Goal: Information Seeking & Learning: Find specific fact

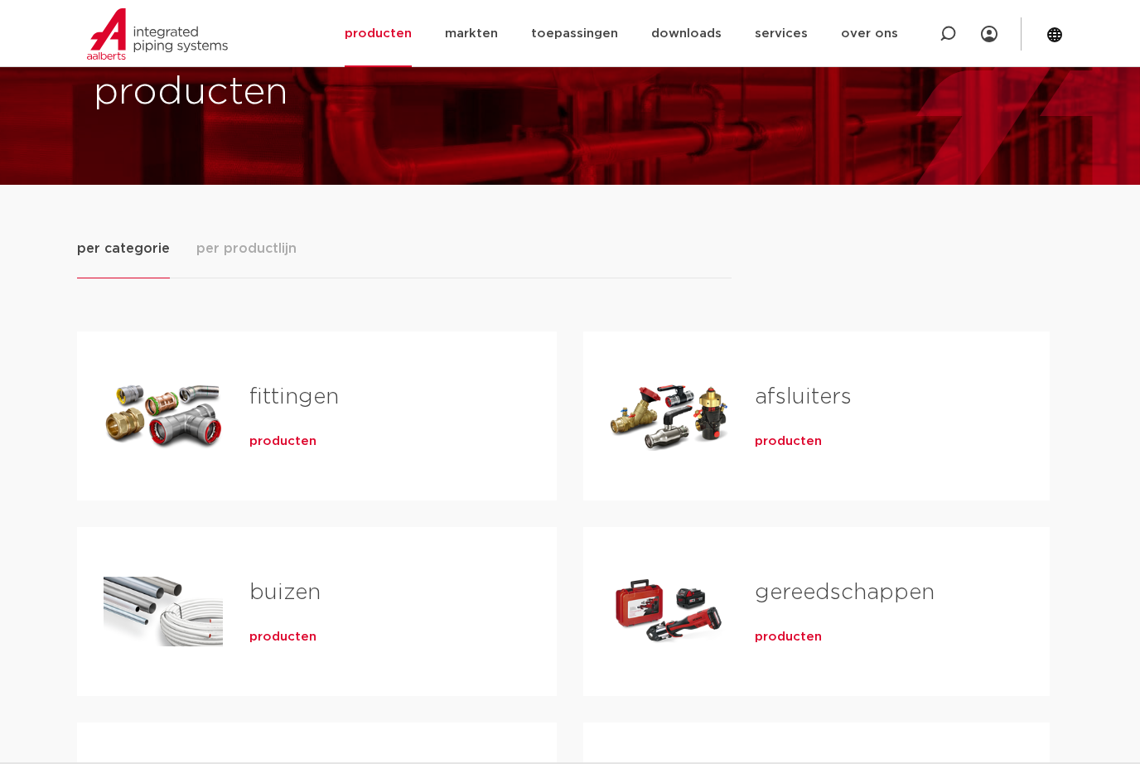
scroll to position [90, 0]
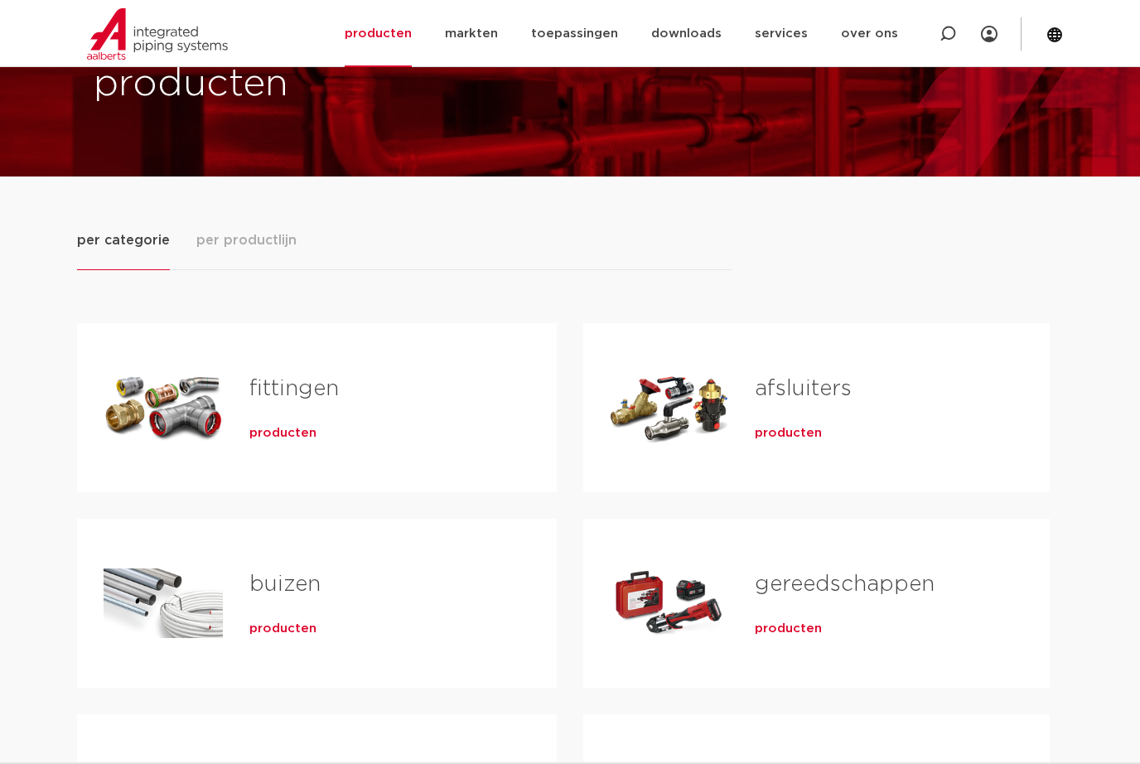
click at [298, 436] on span "producten" at bounding box center [282, 433] width 67 height 17
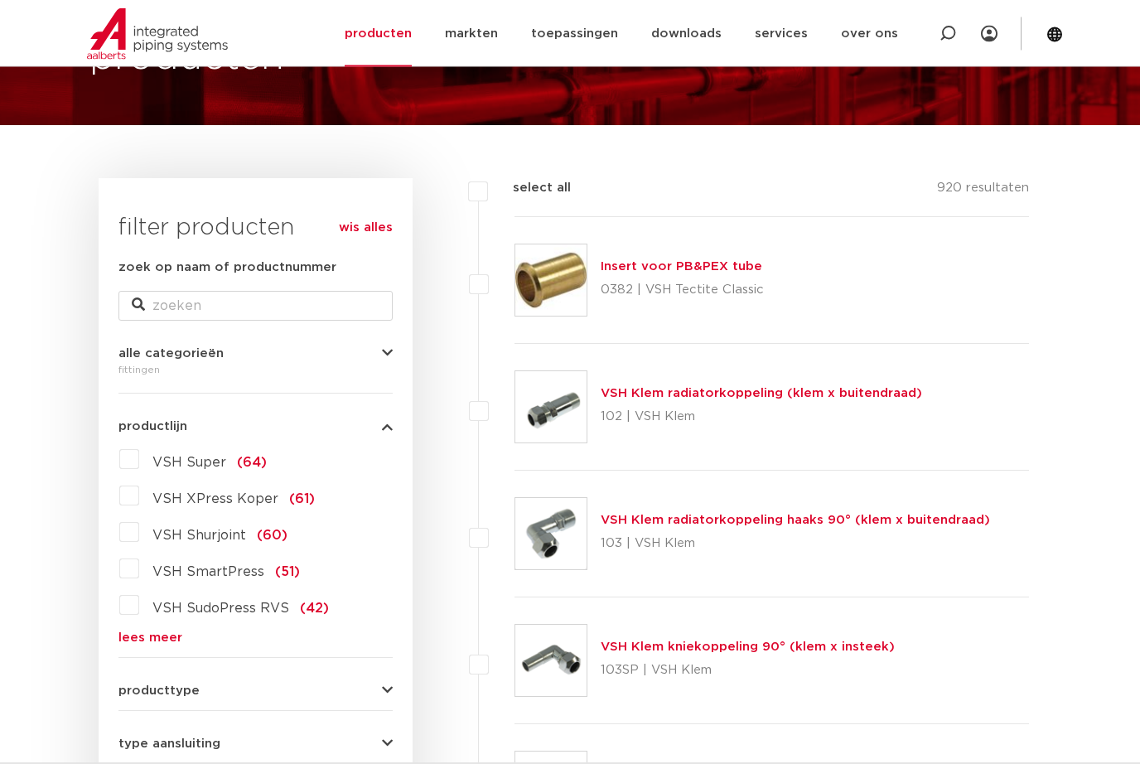
scroll to position [147, 0]
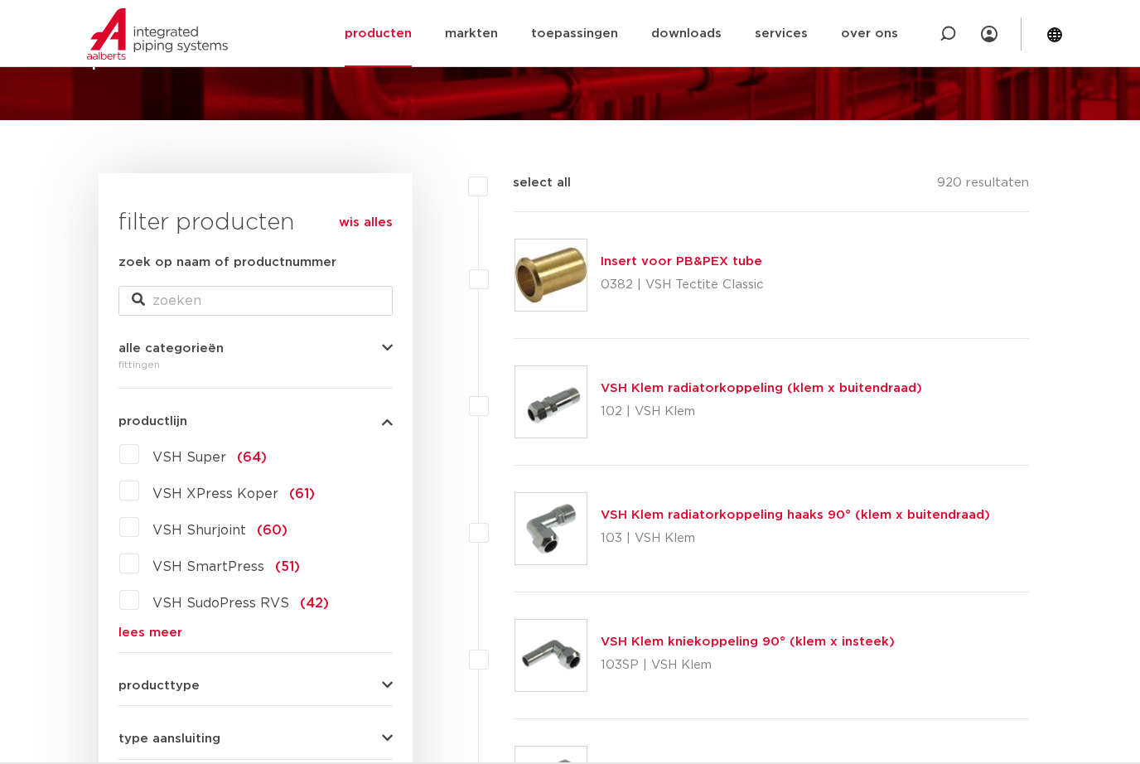
click at [154, 639] on link "lees meer" at bounding box center [256, 633] width 274 height 12
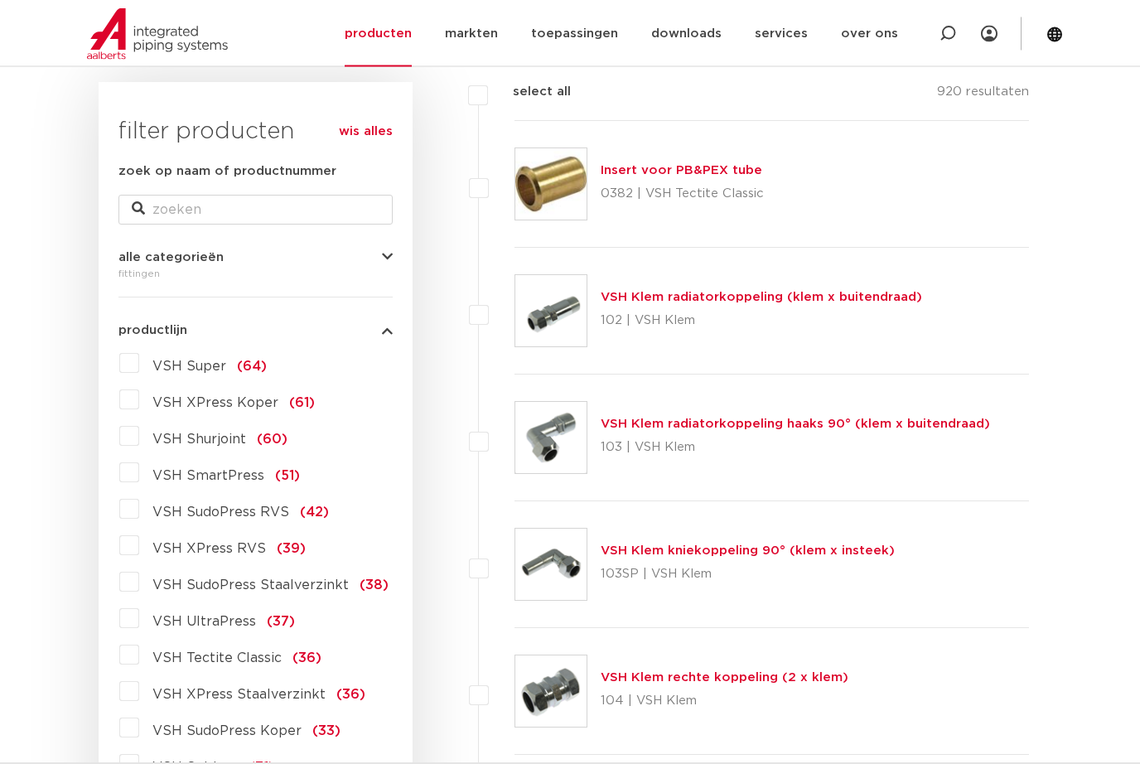
scroll to position [0, 0]
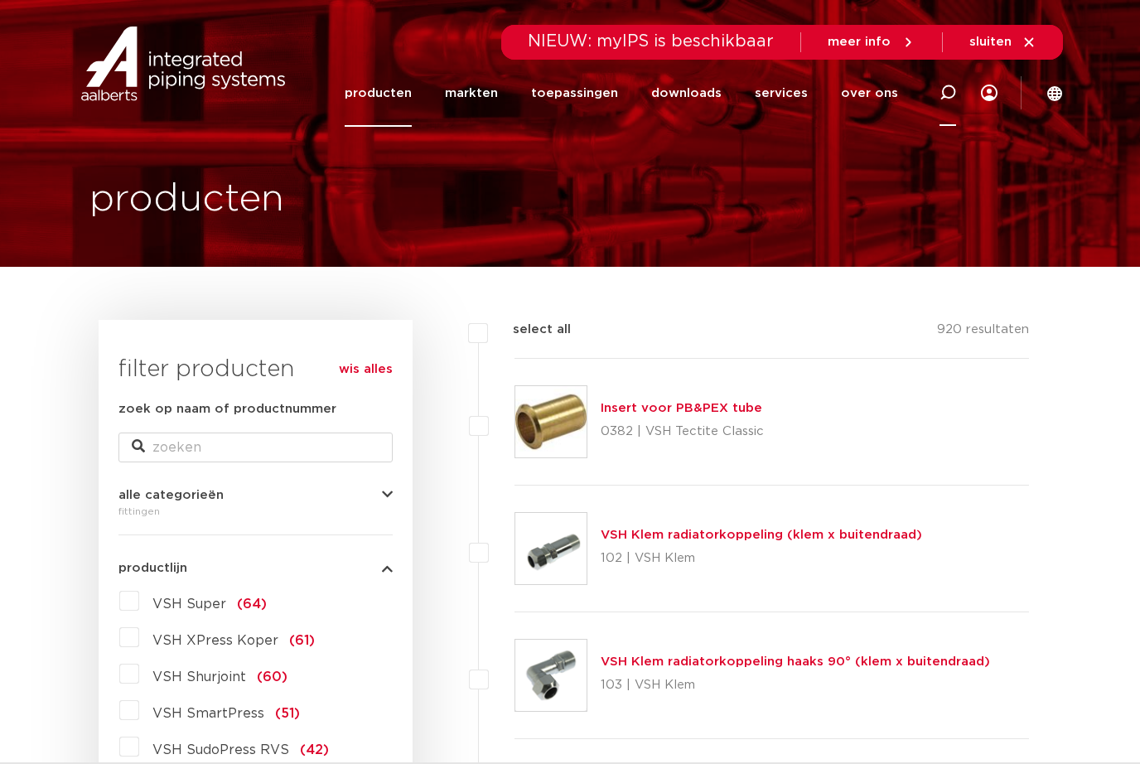
click at [947, 89] on icon at bounding box center [948, 93] width 17 height 17
click at [580, 85] on input "Zoeken" at bounding box center [708, 90] width 521 height 33
type input "Coolpress"
click button "Zoeken" at bounding box center [0, 0] width 0 height 0
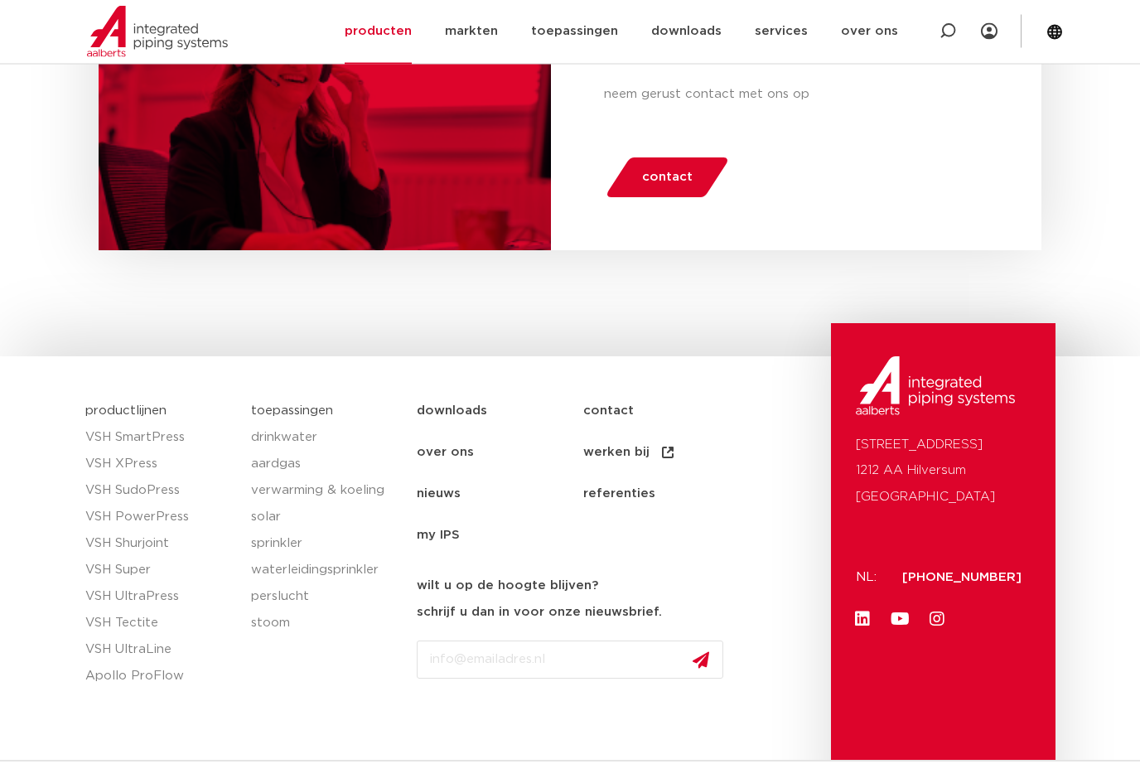
scroll to position [872, 0]
